Goal: Answer question/provide support: Share knowledge or assist other users

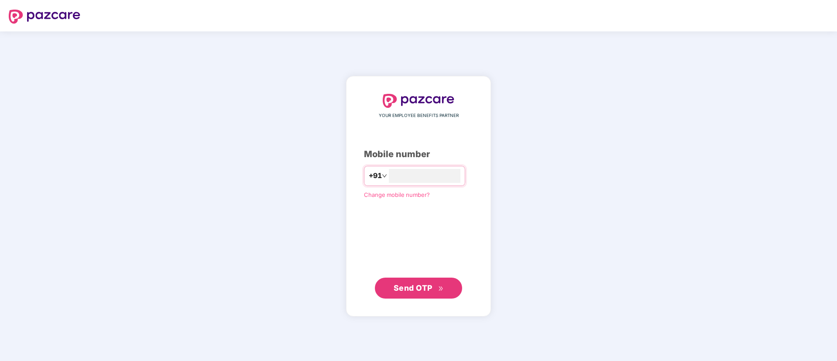
type input "**********"
click at [404, 294] on button "Send OTP" at bounding box center [418, 287] width 87 height 21
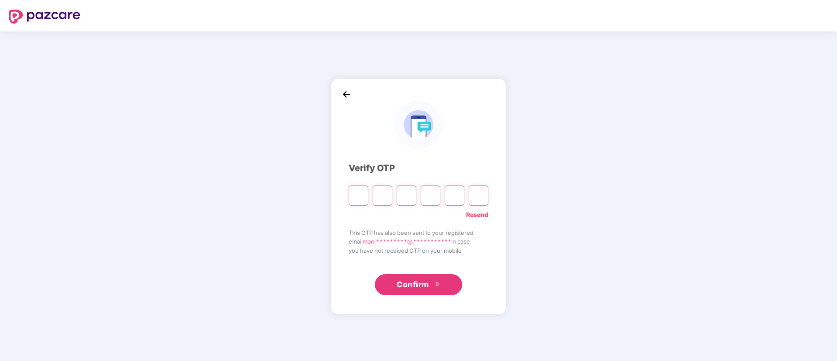
type input "*"
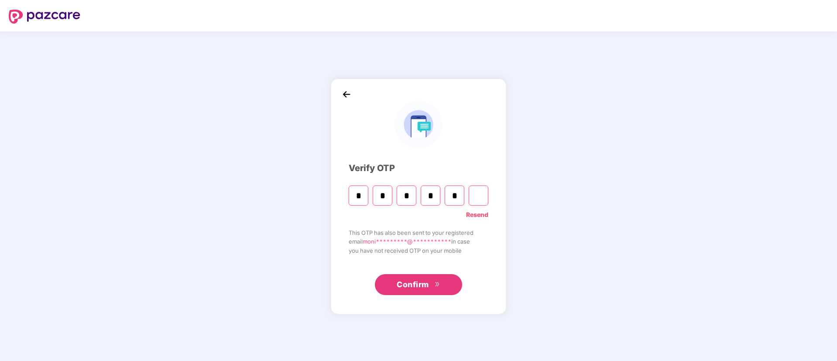
type input "*"
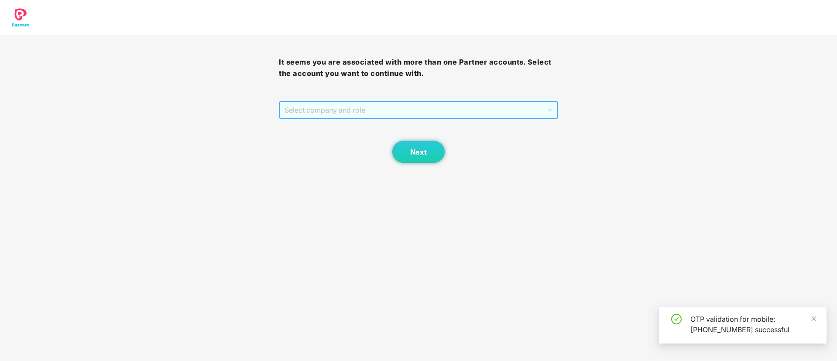
click at [389, 114] on span "Select company and role" at bounding box center [419, 110] width 268 height 17
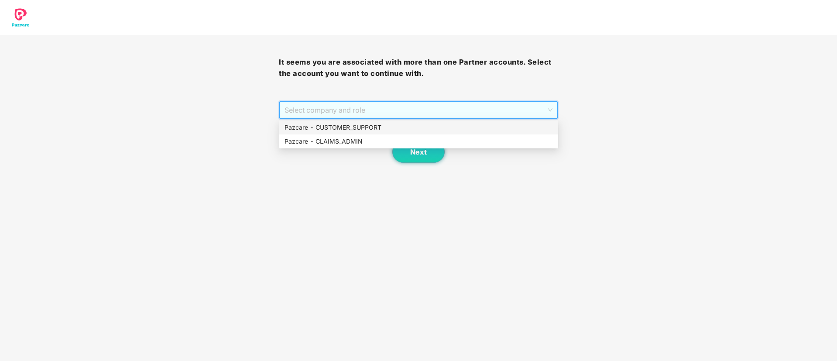
click at [373, 128] on div "Pazcare - CUSTOMER_SUPPORT" at bounding box center [419, 128] width 268 height 10
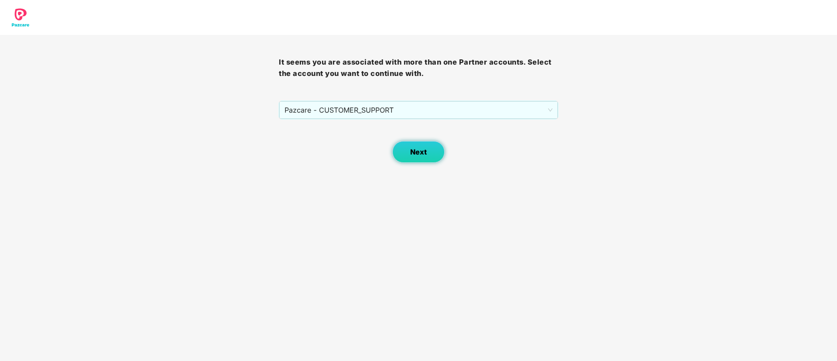
click at [413, 151] on span "Next" at bounding box center [418, 152] width 17 height 8
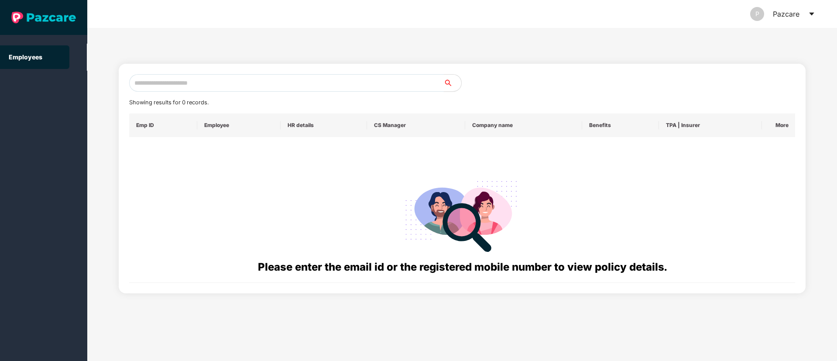
click at [137, 83] on input "text" at bounding box center [286, 82] width 315 height 17
paste input "**********"
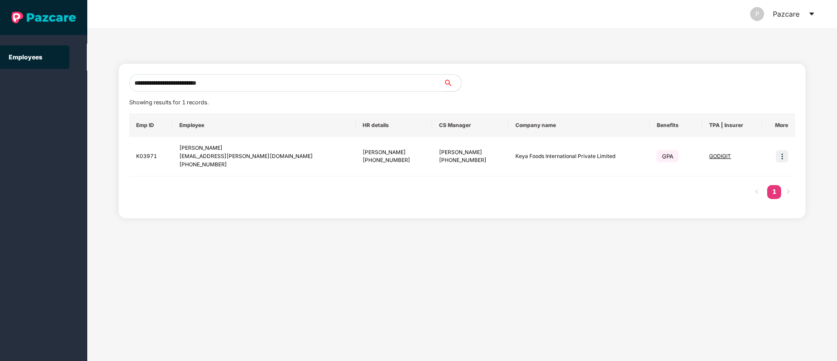
type input "**********"
drag, startPoint x: 392, startPoint y: 153, endPoint x: 414, endPoint y: 151, distance: 21.9
click at [439, 151] on div "[PERSON_NAME]" at bounding box center [470, 152] width 62 height 8
copy div "Priyanka"
drag, startPoint x: 227, startPoint y: 162, endPoint x: 194, endPoint y: 166, distance: 32.6
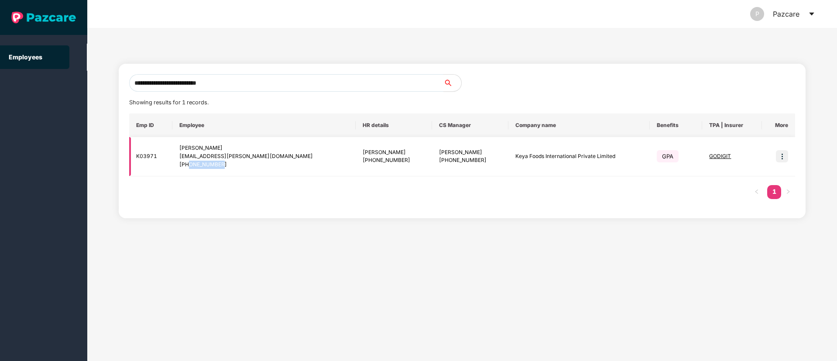
click at [194, 166] on div "[PHONE_NUMBER]" at bounding box center [263, 165] width 169 height 8
copy div "9939800597"
drag, startPoint x: 262, startPoint y: 154, endPoint x: 183, endPoint y: 159, distance: 79.2
click at [183, 159] on td "[PERSON_NAME] [PERSON_NAME][EMAIL_ADDRESS][DOMAIN_NAME] [PHONE_NUMBER]" at bounding box center [263, 156] width 183 height 39
copy div "[EMAIL_ADDRESS][PERSON_NAME][DOMAIN_NAME]"
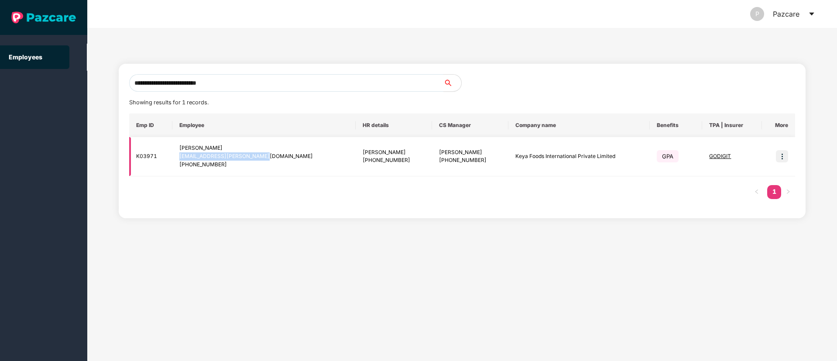
click at [782, 157] on img at bounding box center [782, 156] width 12 height 12
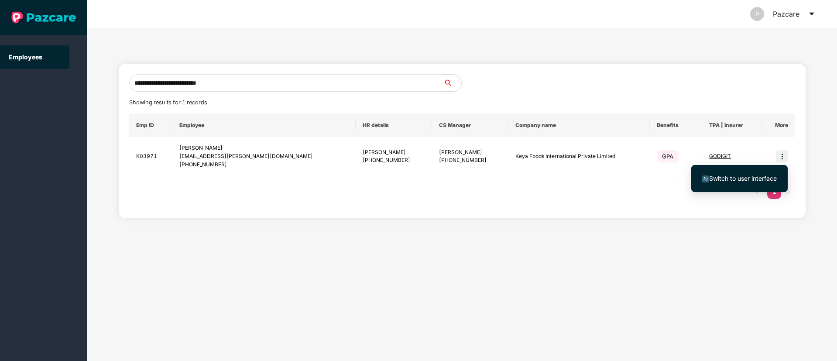
click at [740, 179] on span "Switch to user interface" at bounding box center [743, 178] width 68 height 7
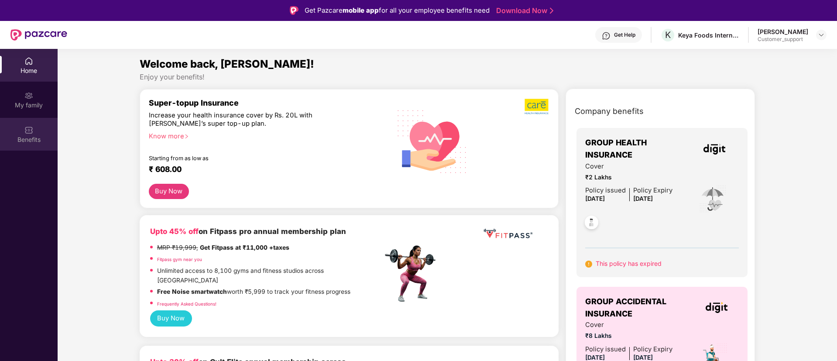
click at [34, 132] on div "Benefits" at bounding box center [29, 134] width 58 height 33
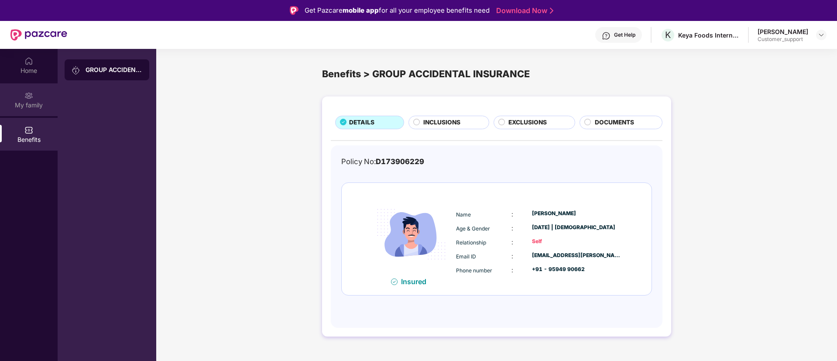
click at [28, 101] on div "My family" at bounding box center [29, 105] width 58 height 9
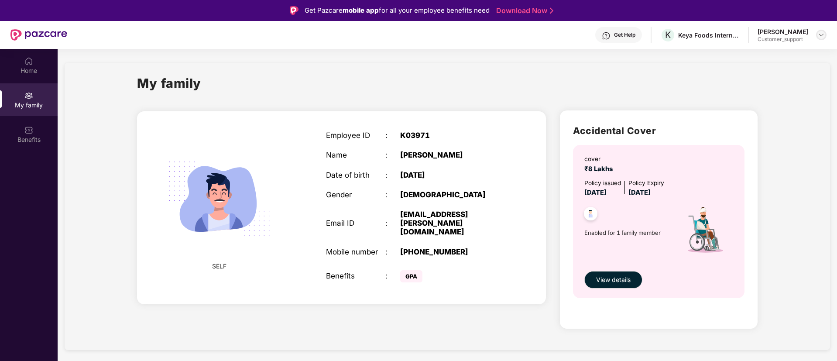
click at [824, 34] on img at bounding box center [821, 34] width 7 height 7
click at [776, 57] on div "Switch to support view" at bounding box center [780, 55] width 113 height 17
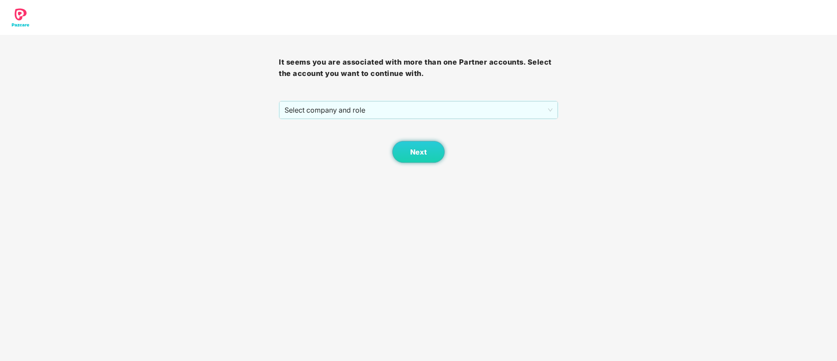
click at [417, 97] on div "It seems you are associated with more than one Partner accounts. Select the acc…" at bounding box center [418, 99] width 279 height 128
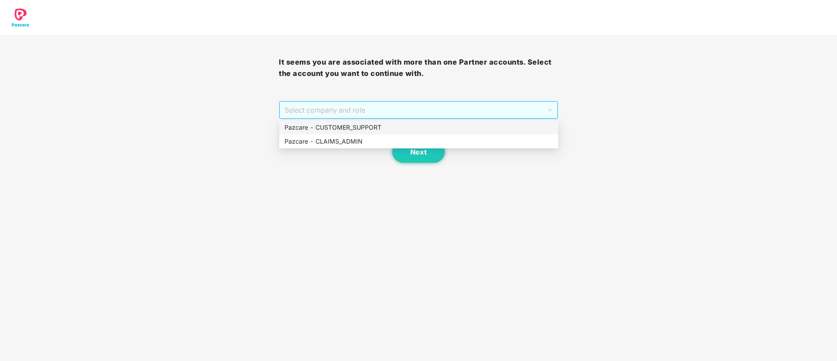
click at [375, 109] on span "Select company and role" at bounding box center [419, 110] width 268 height 17
click at [361, 127] on div "Pazcare - CUSTOMER_SUPPORT" at bounding box center [419, 128] width 268 height 10
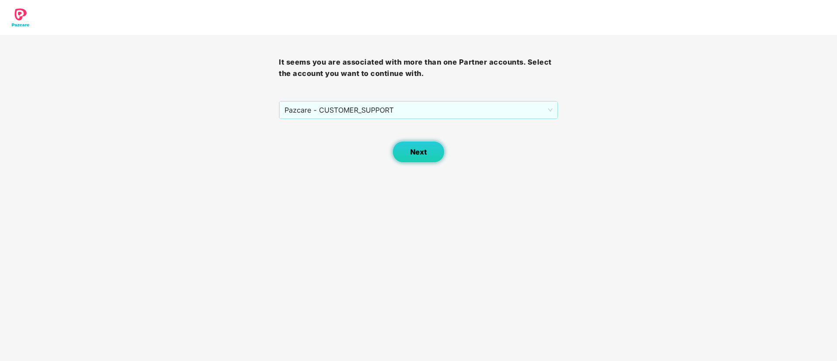
click at [410, 151] on button "Next" at bounding box center [418, 152] width 52 height 22
